Goal: Information Seeking & Learning: Learn about a topic

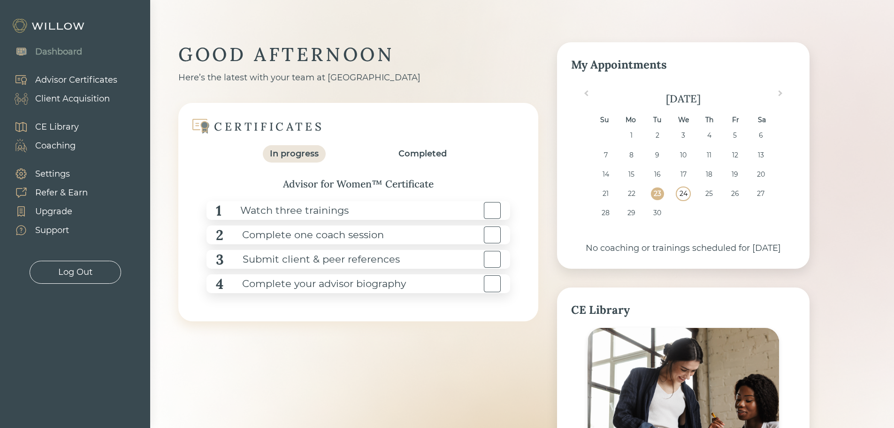
click at [685, 192] on div "24" at bounding box center [683, 193] width 13 height 13
click at [714, 191] on div "25" at bounding box center [709, 193] width 13 height 13
click at [737, 190] on div "26" at bounding box center [735, 193] width 13 height 13
click at [762, 190] on div "27" at bounding box center [761, 193] width 13 height 13
drag, startPoint x: 603, startPoint y: 212, endPoint x: 609, endPoint y: 212, distance: 5.7
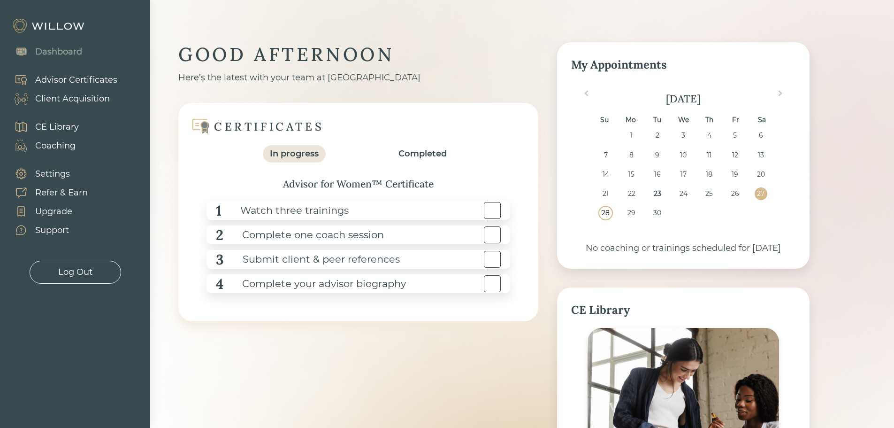
click at [603, 213] on div "28" at bounding box center [606, 213] width 13 height 13
click at [629, 213] on div "29" at bounding box center [631, 213] width 13 height 13
click at [650, 211] on div "28 29 30 1 2 3 4" at bounding box center [683, 216] width 218 height 19
click at [655, 211] on div "30" at bounding box center [657, 213] width 13 height 13
click at [83, 100] on div "Client Acquisition" at bounding box center [72, 99] width 75 height 13
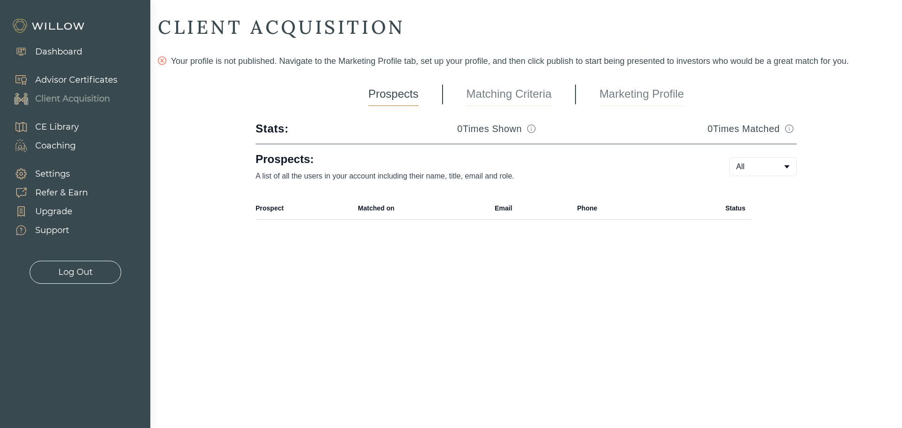
click at [56, 51] on div "Dashboard" at bounding box center [58, 52] width 47 height 13
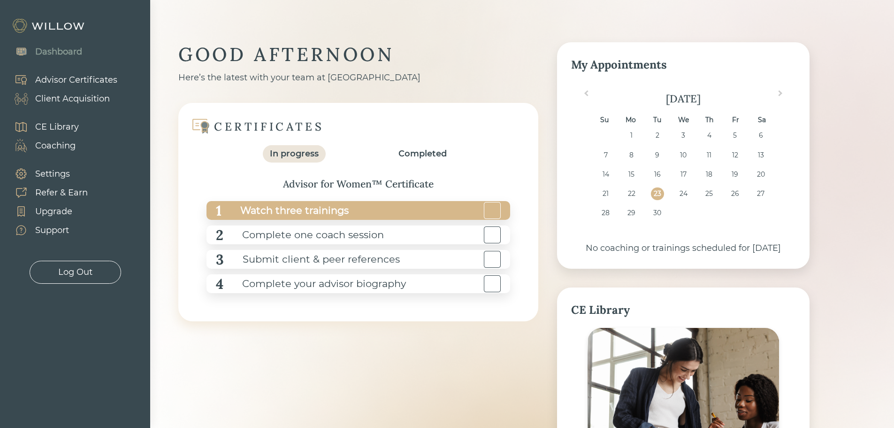
drag, startPoint x: 335, startPoint y: 210, endPoint x: 338, endPoint y: 205, distance: 5.9
click at [338, 205] on div "Watch three trainings" at bounding box center [285, 210] width 127 height 21
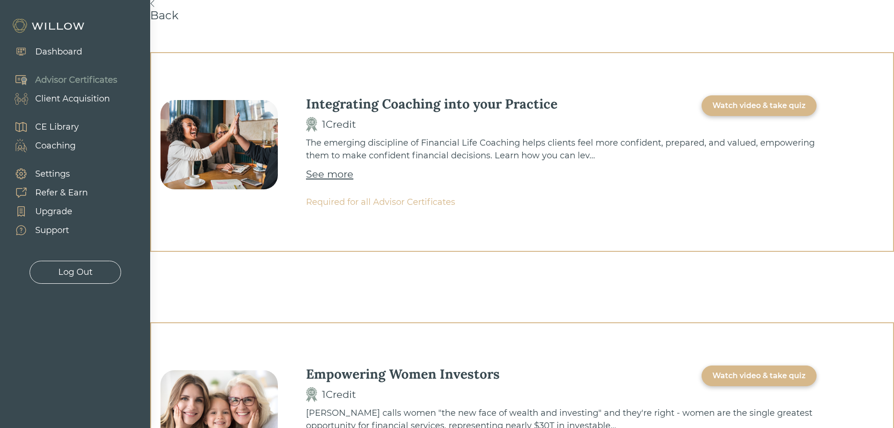
click at [784, 102] on div "Watch video & take quiz" at bounding box center [759, 105] width 93 height 11
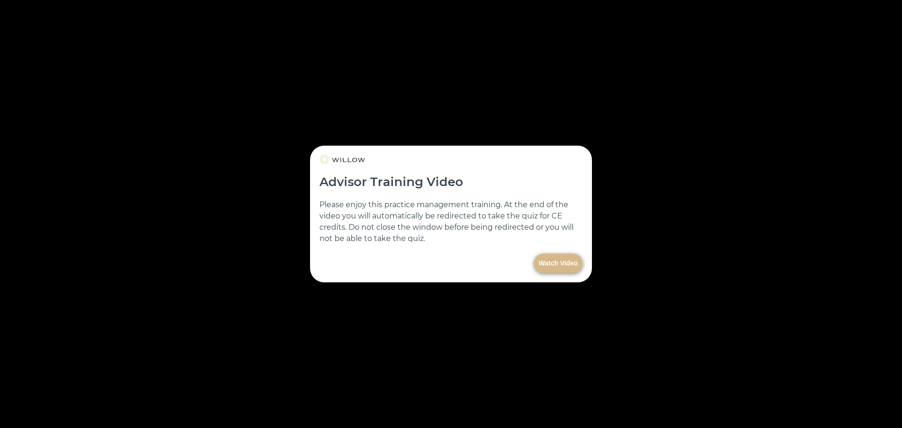
click at [555, 257] on button "Watch Video" at bounding box center [558, 263] width 48 height 19
